Goal: Book appointment/travel/reservation

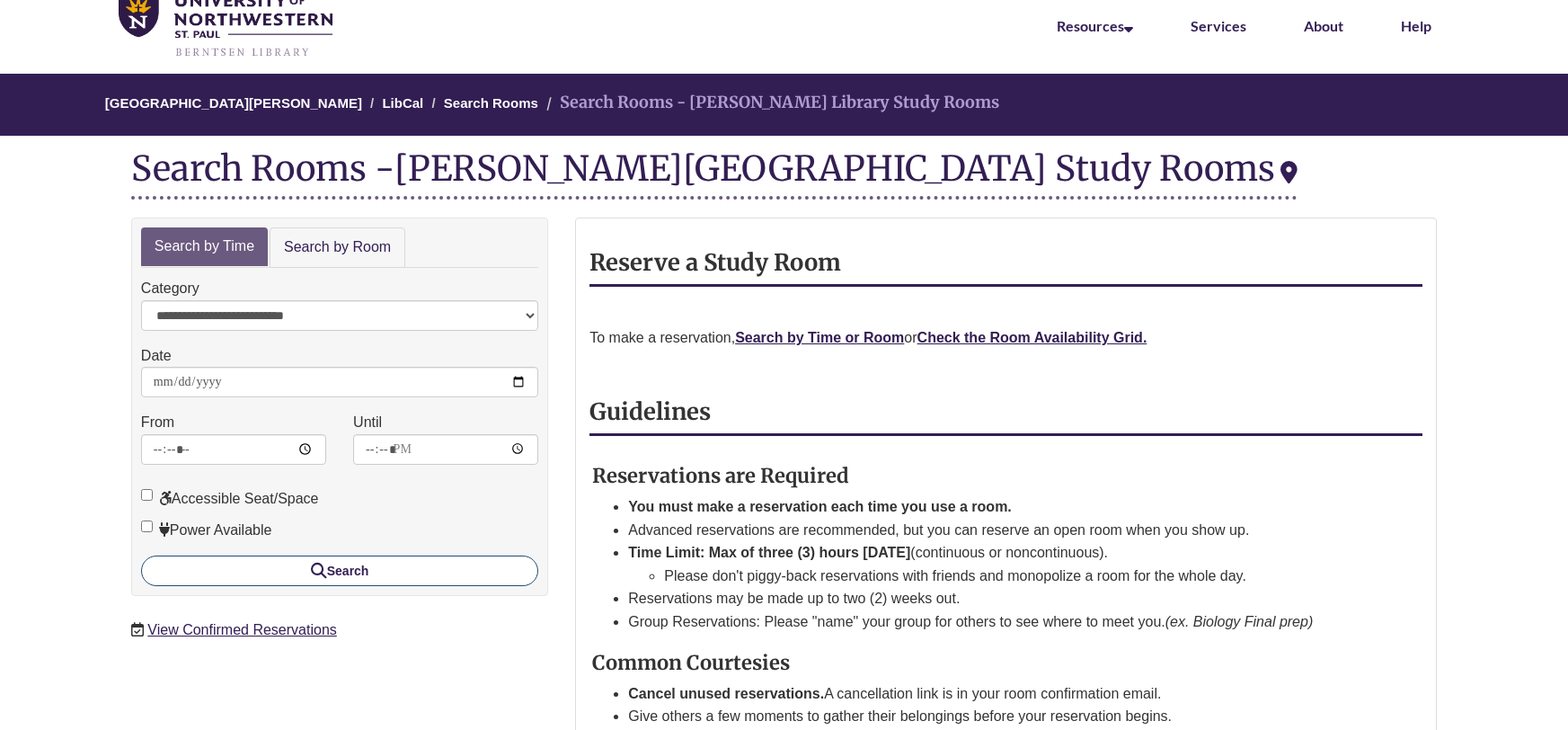
scroll to position [84, 0]
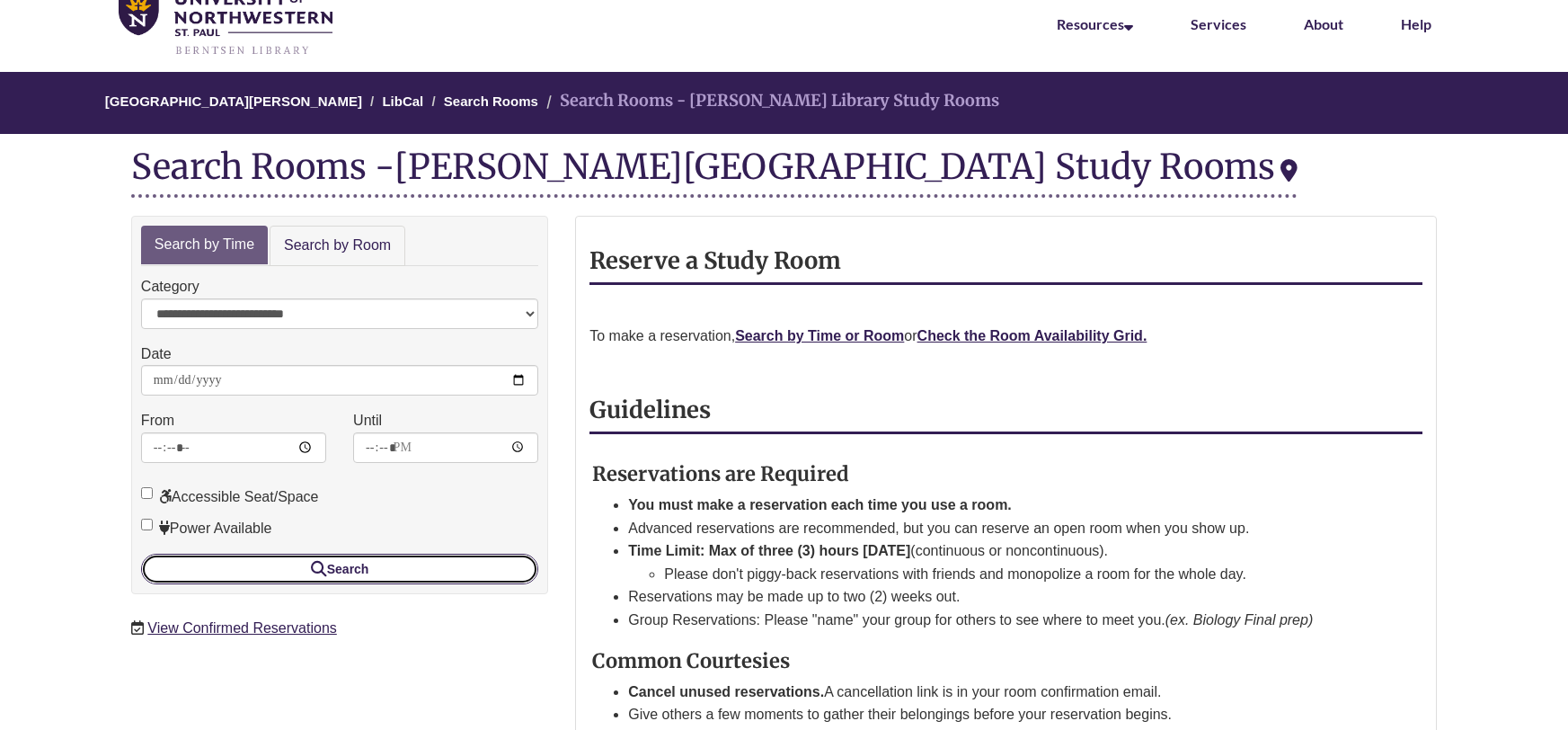
click at [301, 575] on button "Search" at bounding box center [339, 568] width 397 height 31
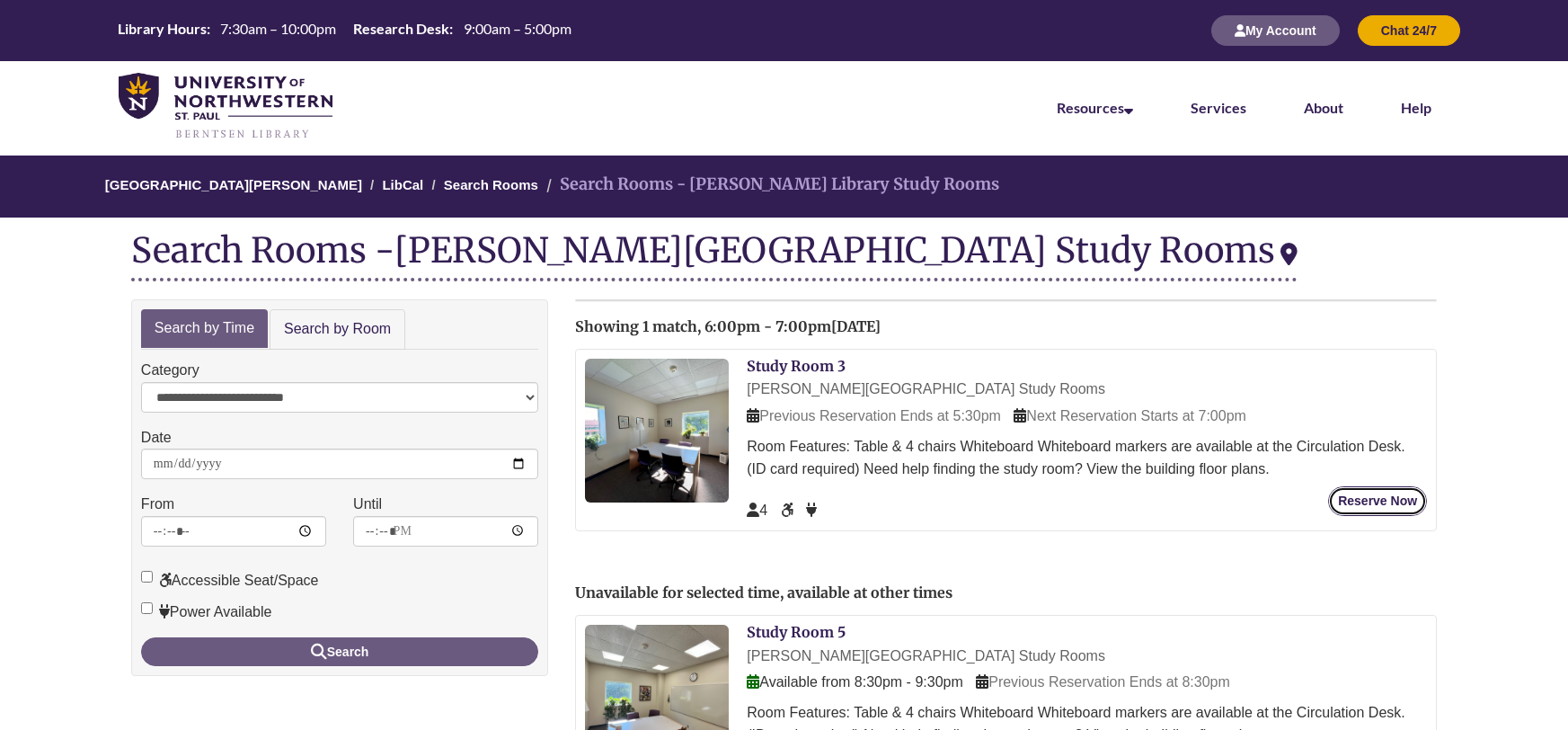
click at [1384, 498] on button "Reserve Now" at bounding box center [1377, 501] width 99 height 30
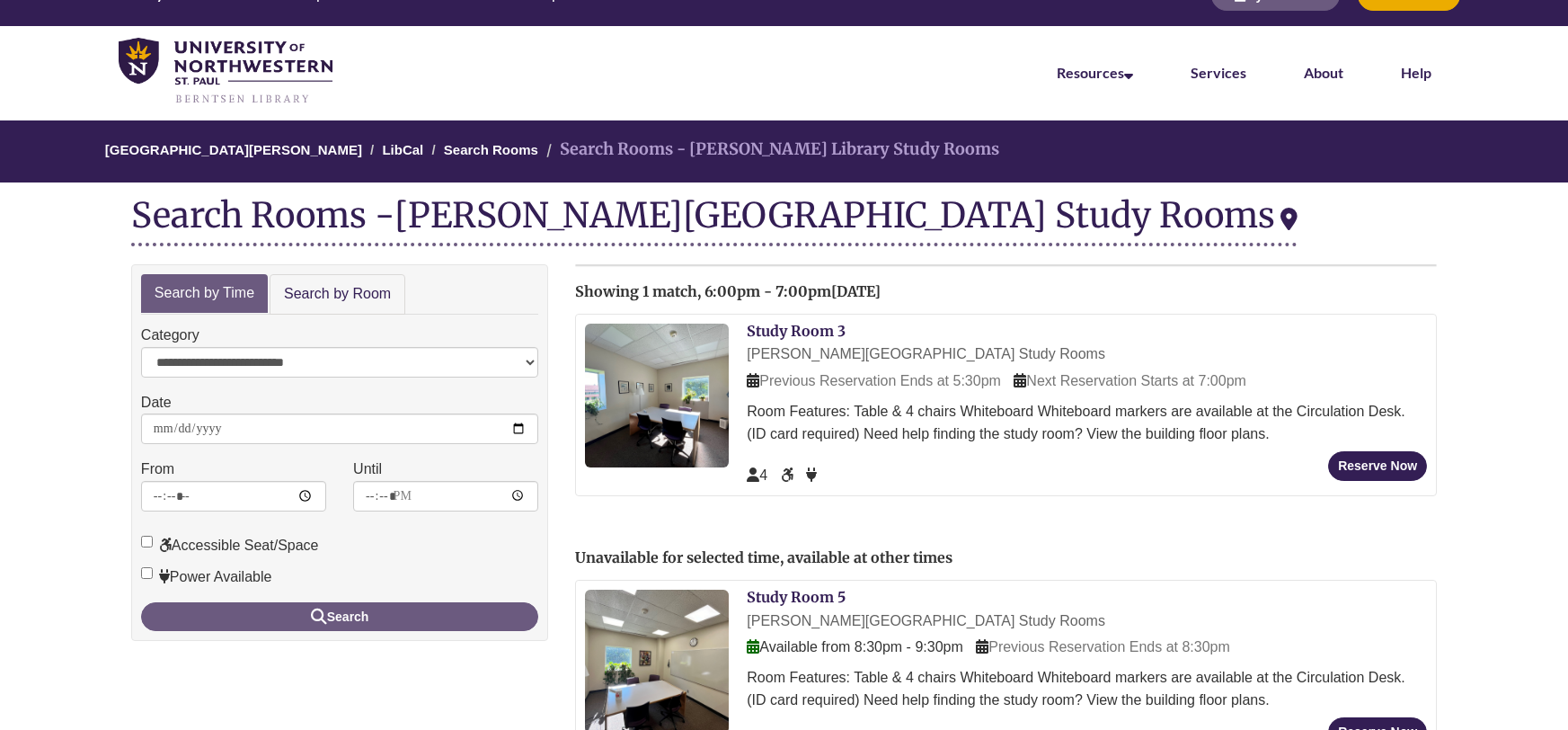
scroll to position [38, 0]
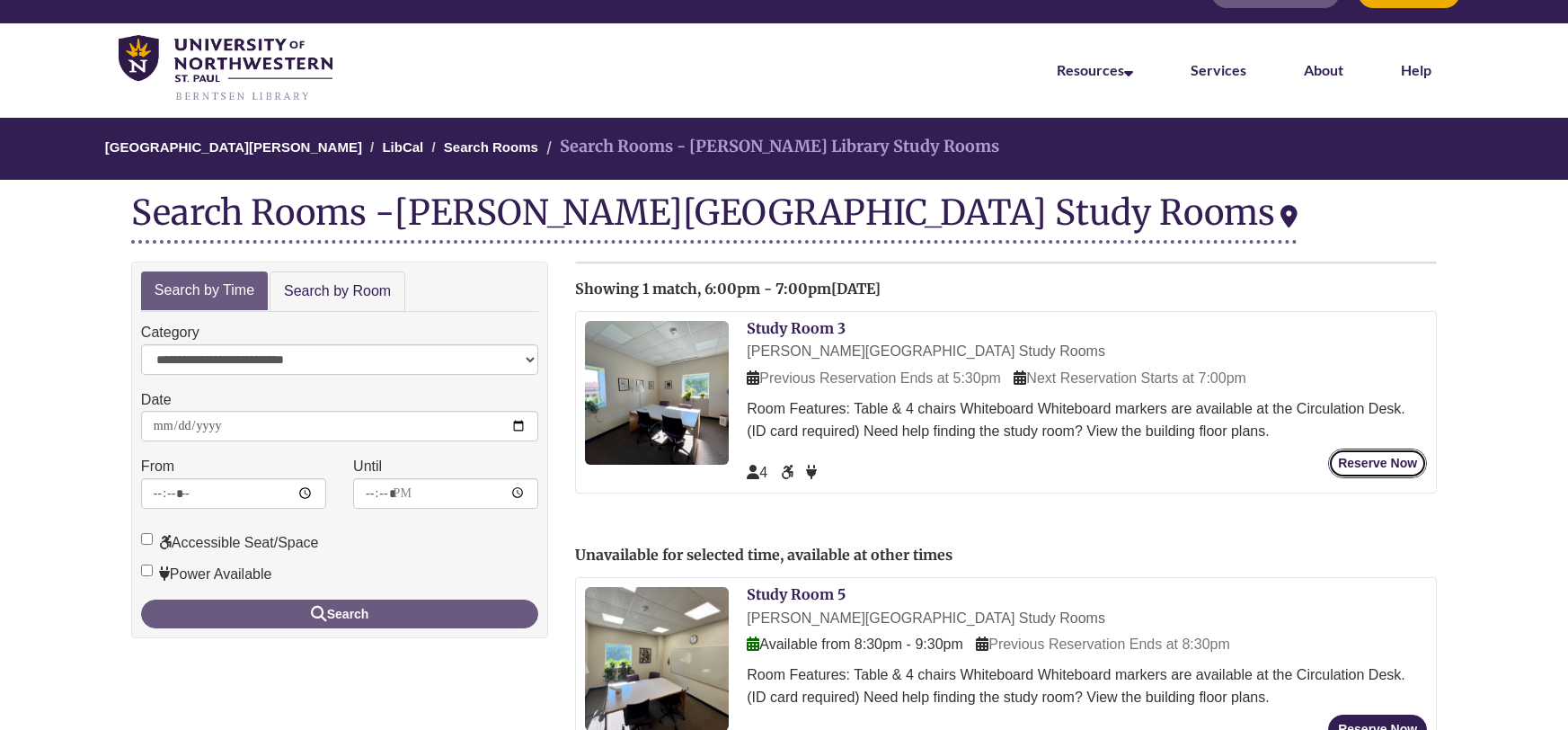
click at [1399, 460] on button "Reserve Now" at bounding box center [1377, 463] width 99 height 30
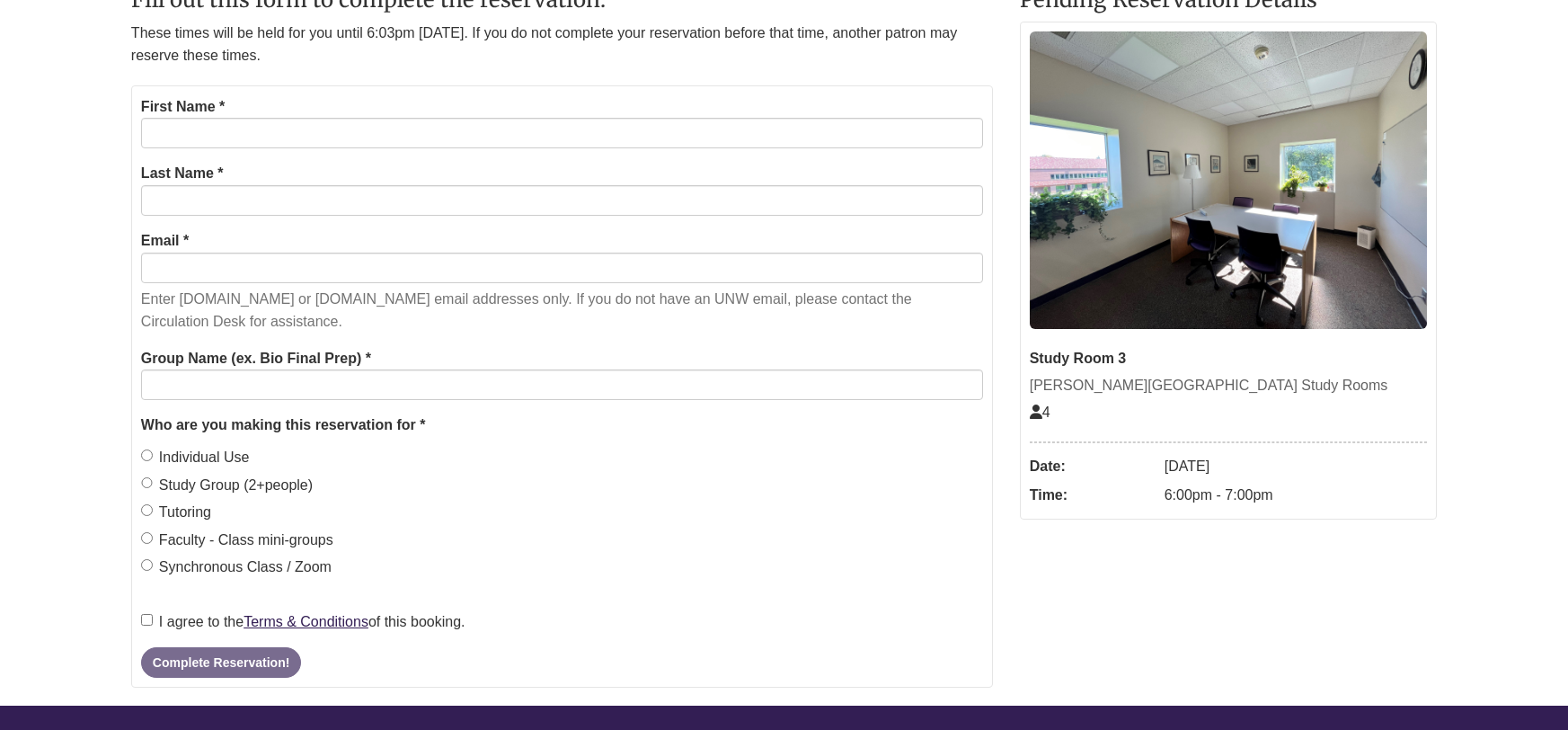
scroll to position [373, 0]
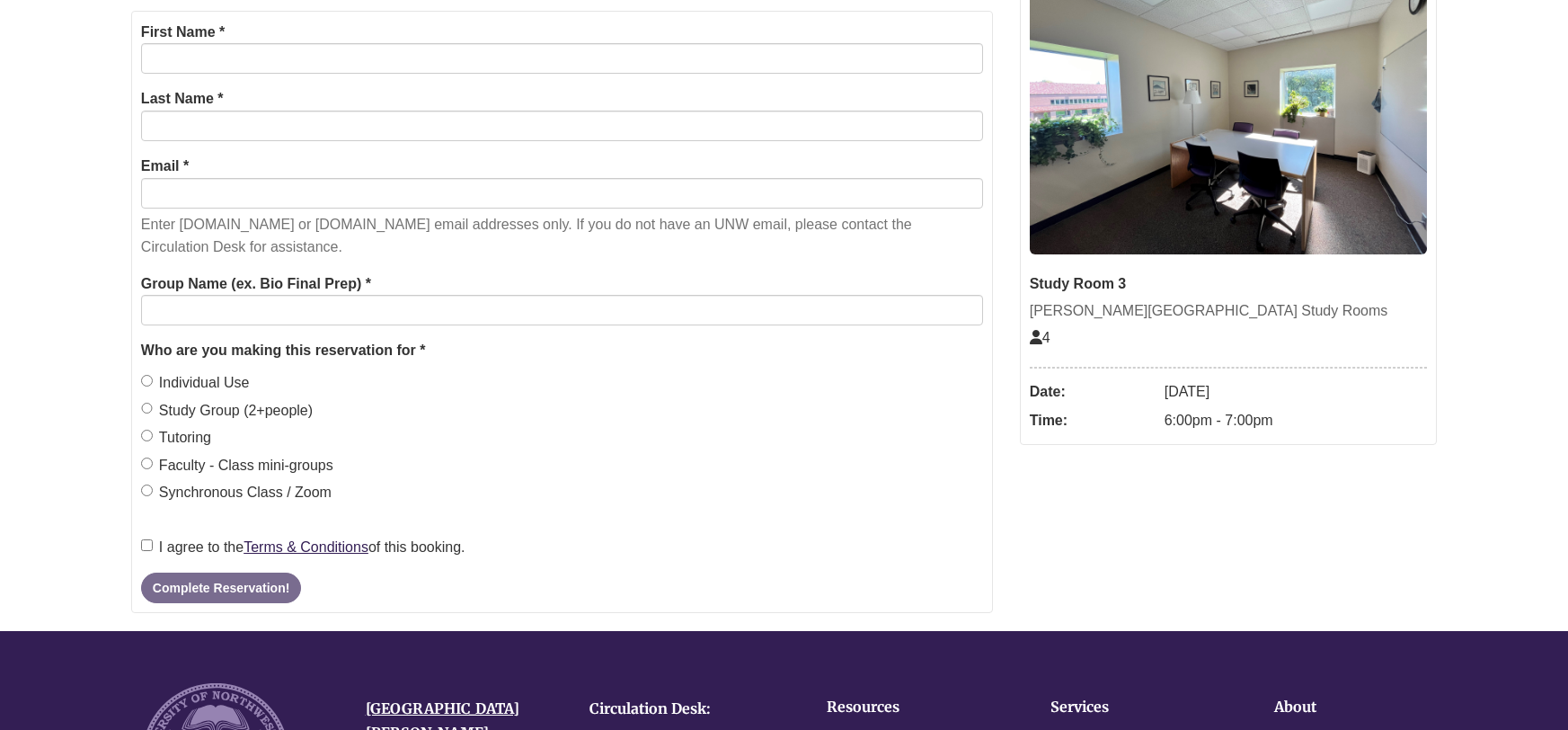
drag, startPoint x: 1161, startPoint y: 423, endPoint x: 1335, endPoint y: 440, distance: 174.8
click at [1335, 440] on div "Study Room 3 [PERSON_NAME][GEOGRAPHIC_DATA] Study Rooms 4 Date: [DATE] Time: 6:…" at bounding box center [1229, 196] width 417 height 498
click at [1296, 421] on dd "6:00pm - 7:00pm" at bounding box center [1296, 420] width 262 height 29
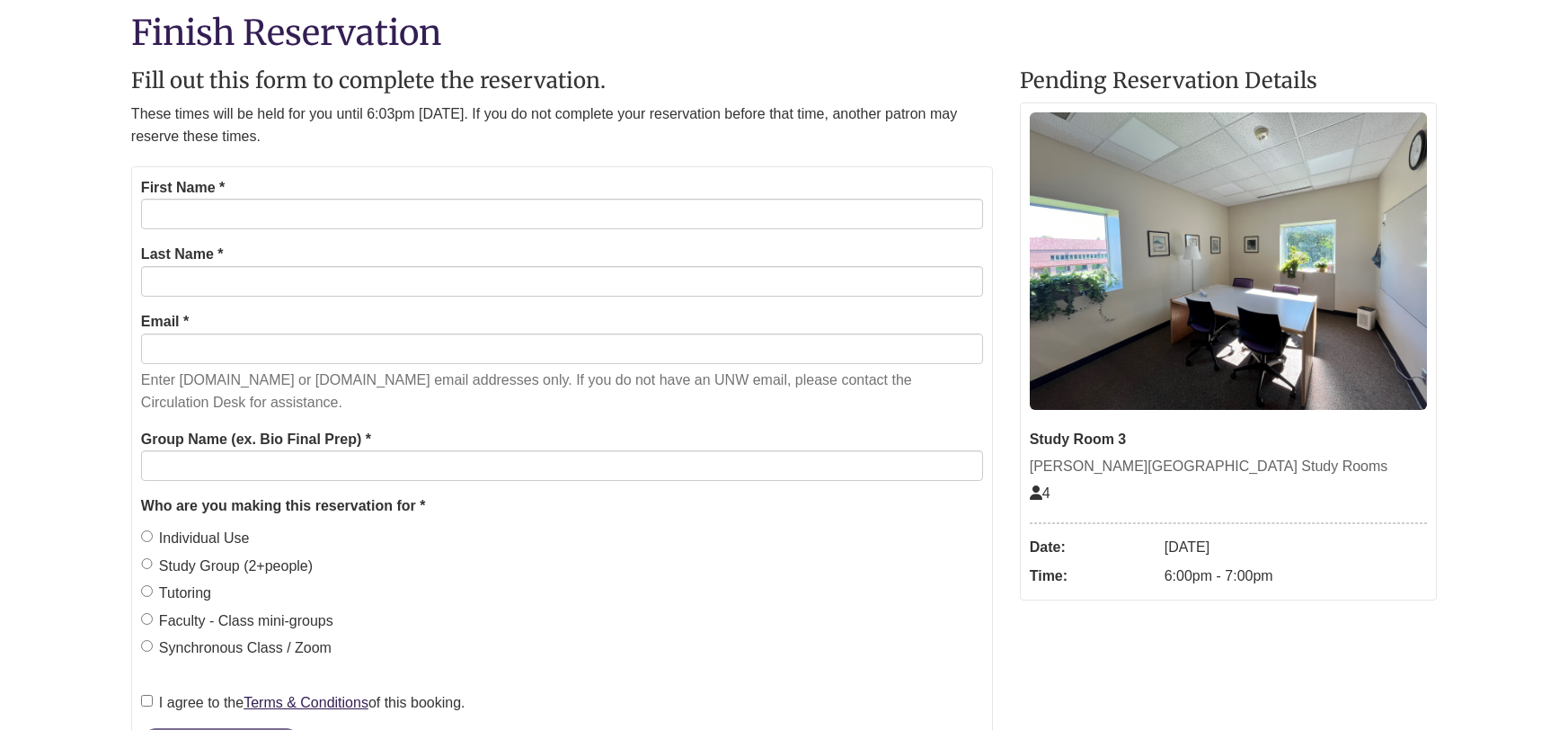
scroll to position [212, 0]
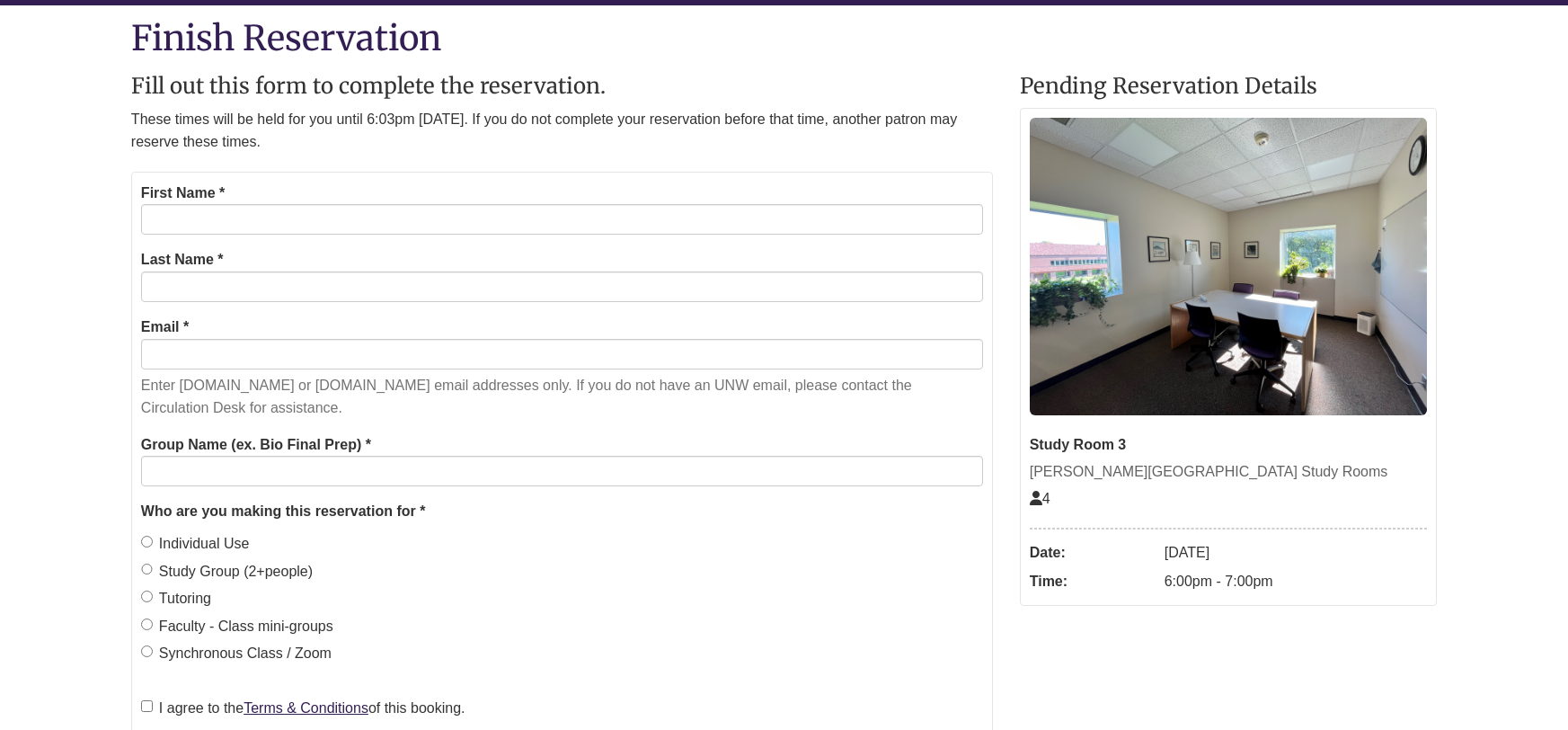
click at [191, 236] on form "First Name * Last Name * Email * Enter [DOMAIN_NAME] or [DOMAIN_NAME] email add…" at bounding box center [562, 472] width 862 height 602
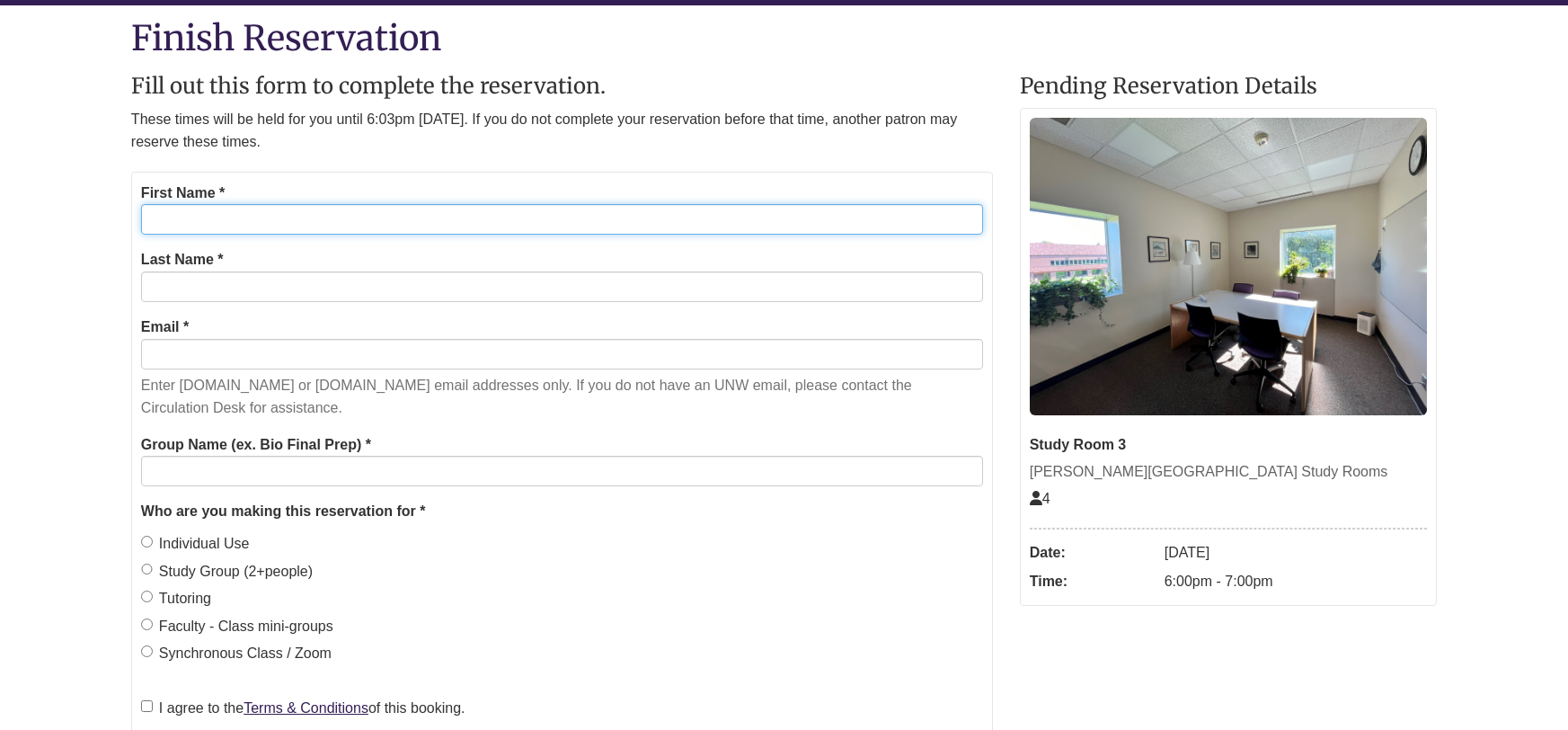
click at [193, 212] on input "First Name *" at bounding box center [563, 219] width 843 height 31
type input "*********"
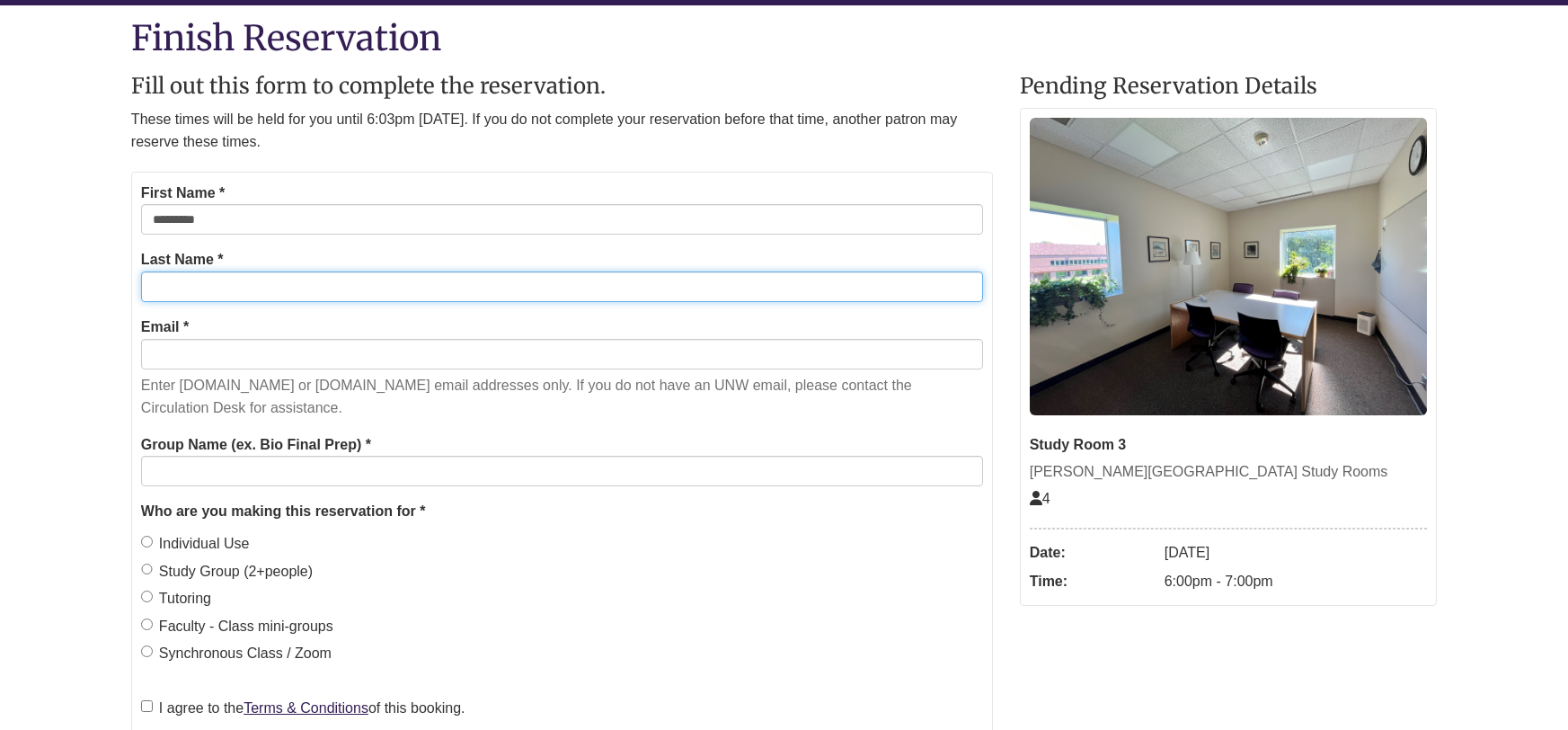
click at [193, 281] on input "Last Name *" at bounding box center [563, 286] width 843 height 31
type input "*******"
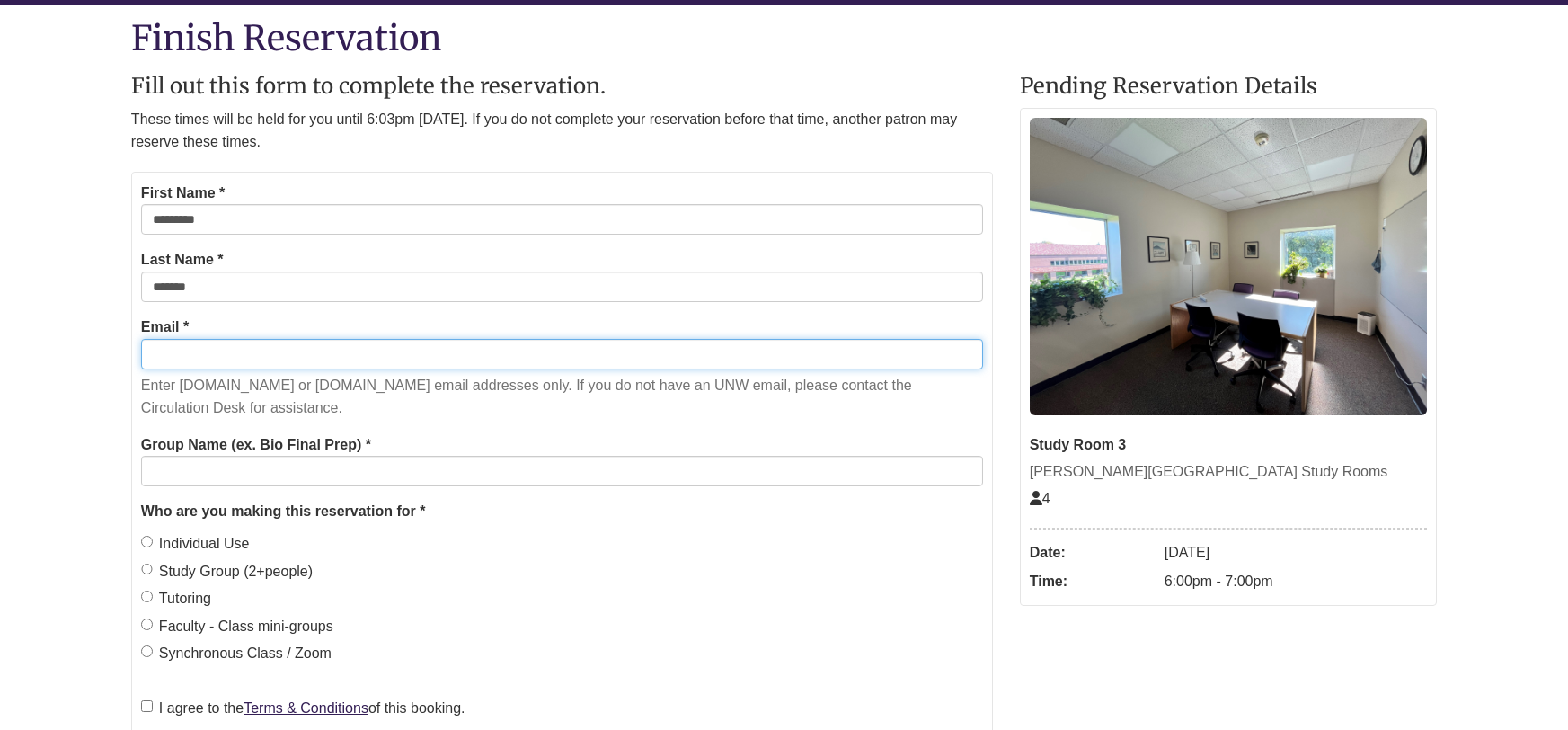
click at [177, 361] on input "Email *" at bounding box center [563, 353] width 843 height 31
type input "**********"
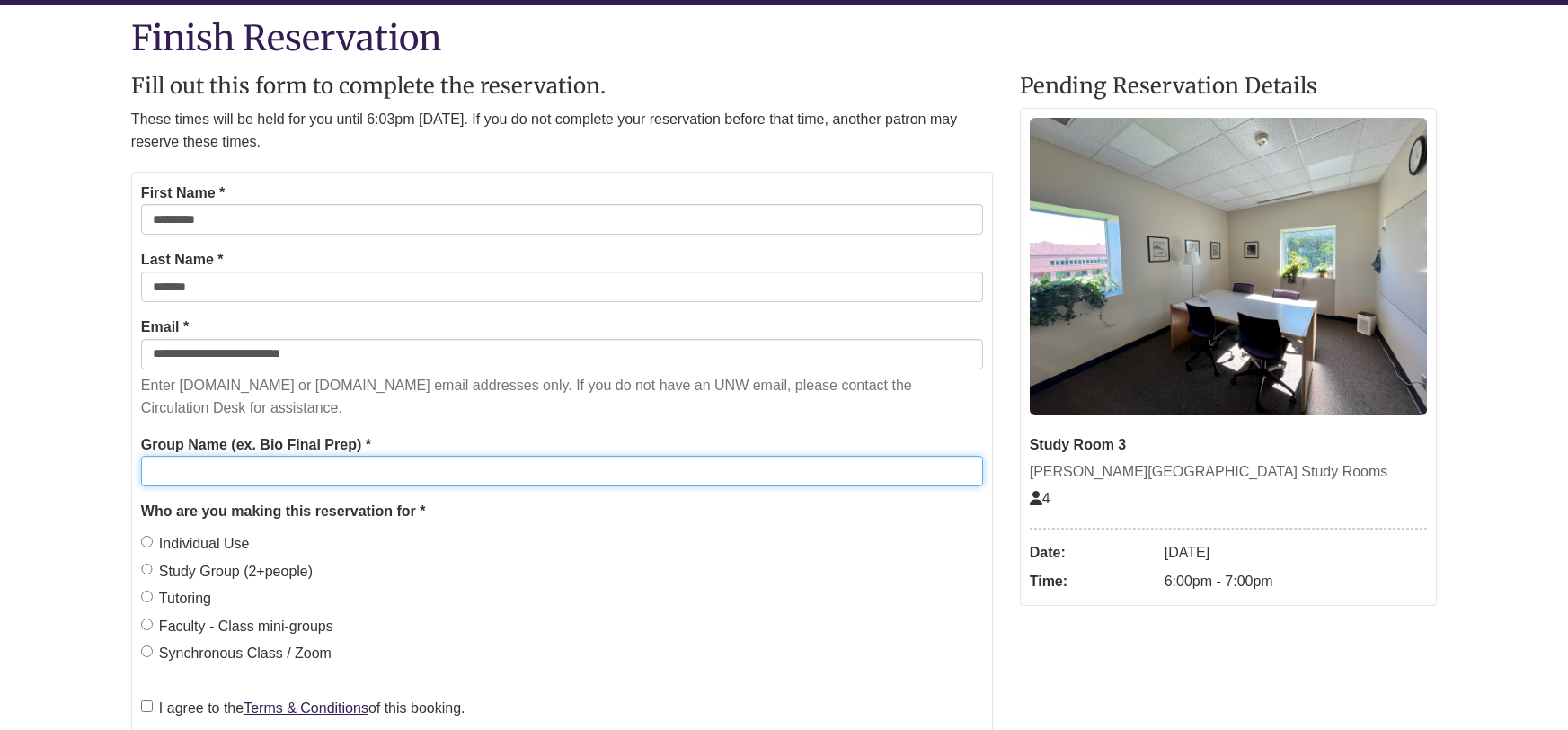
click at [260, 465] on input "Group Name (ex. Bio Final Prep) *" at bounding box center [563, 471] width 843 height 31
type input "**********"
click at [224, 575] on label "Study Group (2+people)" at bounding box center [227, 571] width 172 height 23
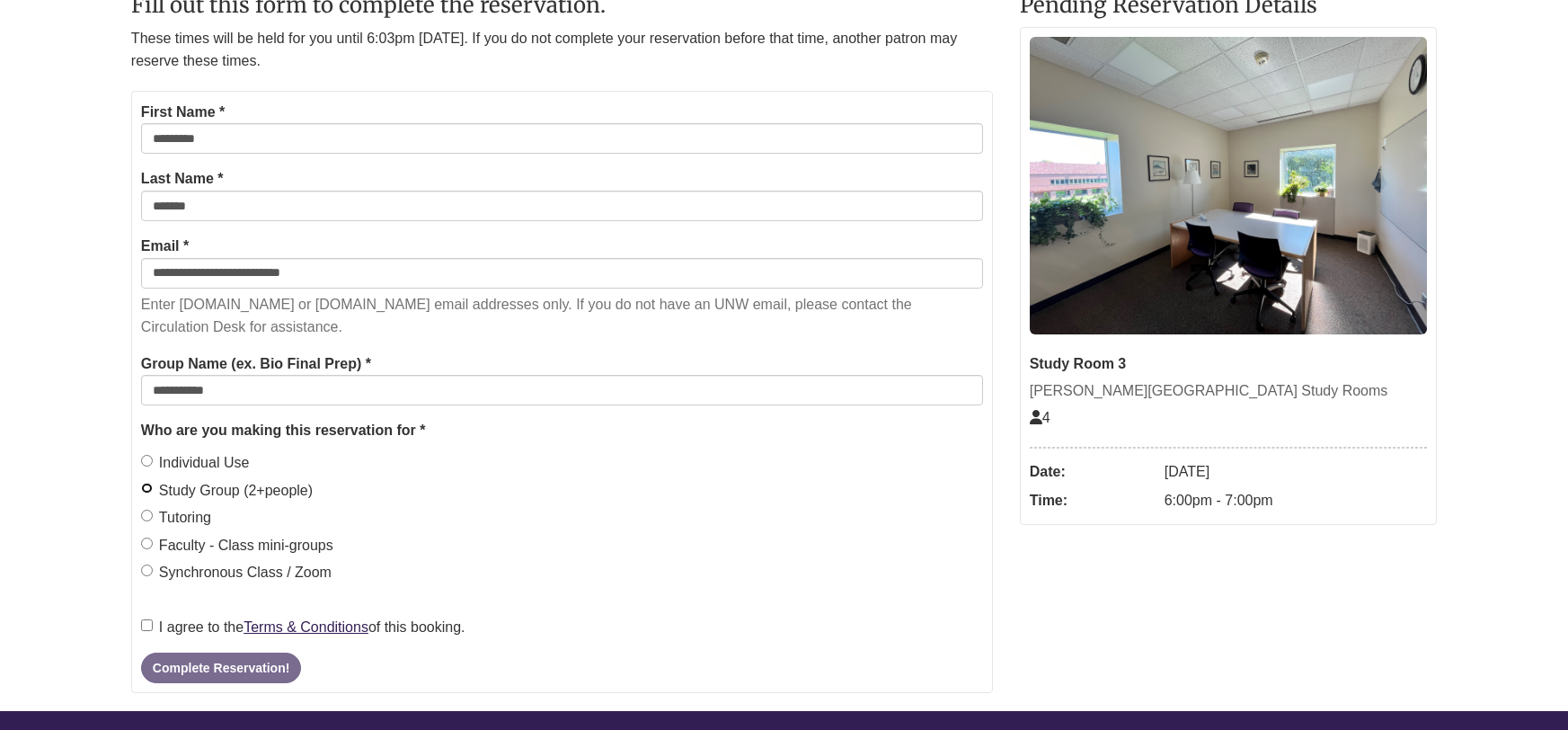
scroll to position [325, 0]
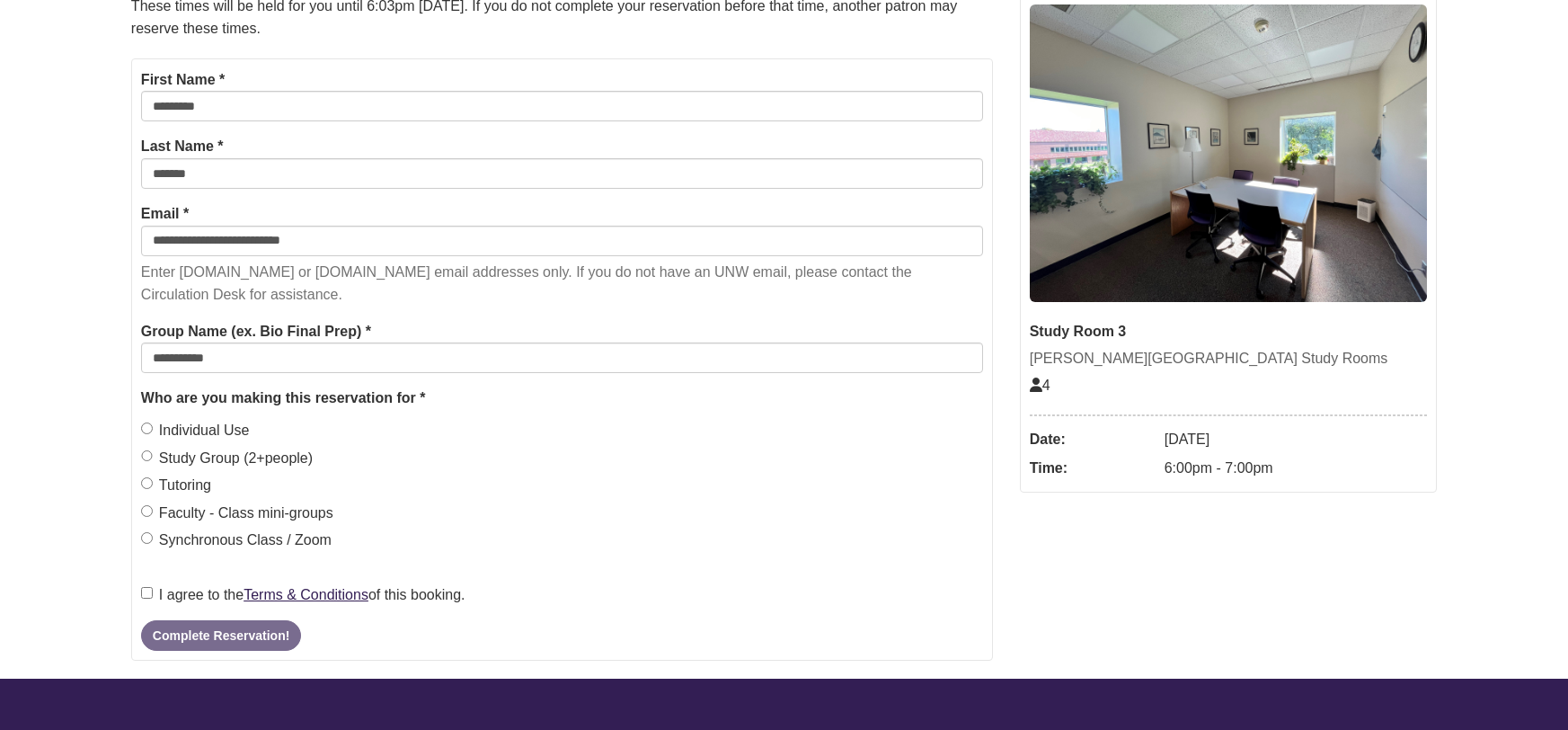
click at [192, 593] on label "I agree to the Terms & Conditions of this booking." at bounding box center [303, 594] width 325 height 23
click at [207, 641] on button "Complete Reservation!" at bounding box center [221, 635] width 160 height 31
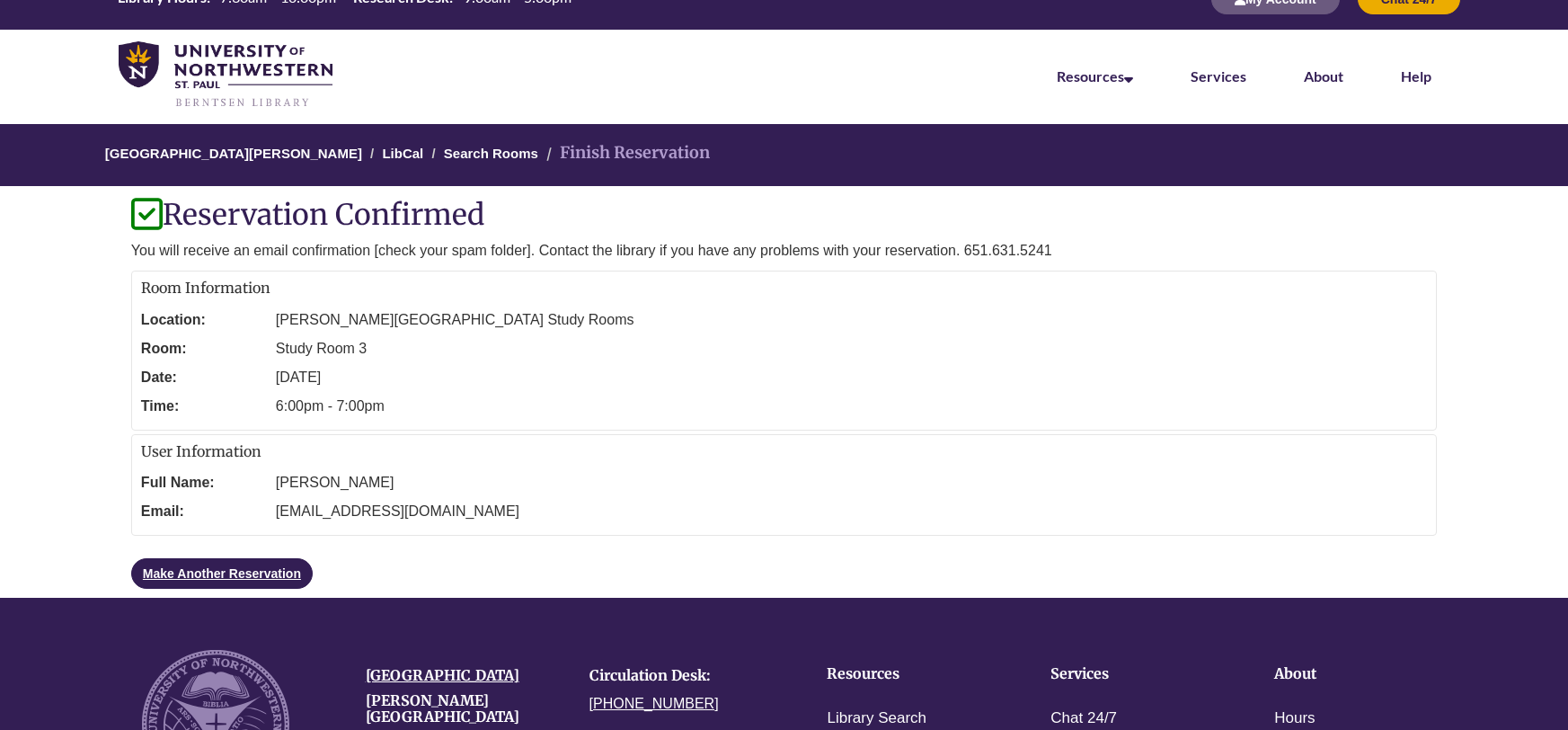
scroll to position [1, 0]
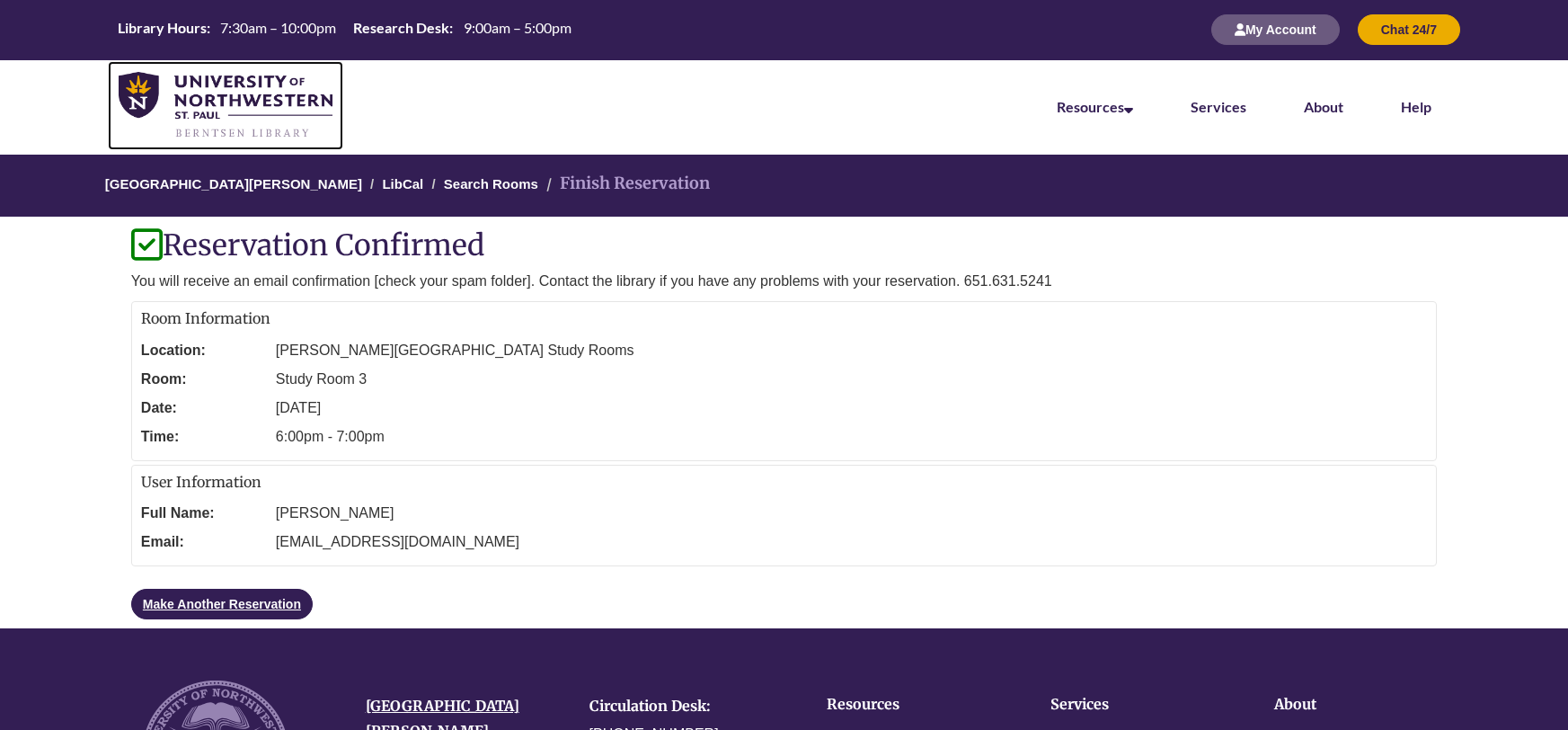
click at [251, 100] on img at bounding box center [226, 105] width 214 height 67
